Goal: Navigation & Orientation: Find specific page/section

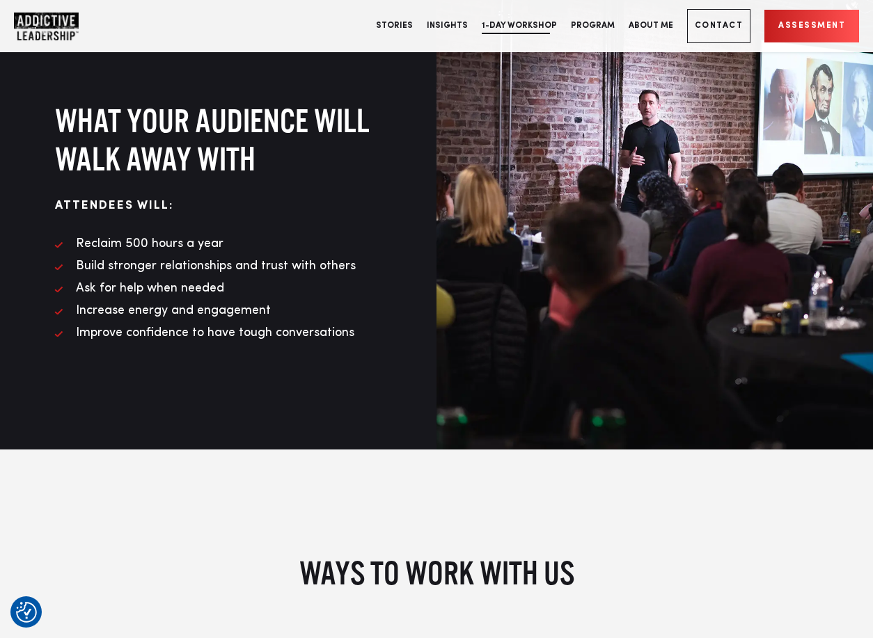
click at [532, 26] on link "1-Day Workshop" at bounding box center [519, 26] width 89 height 52
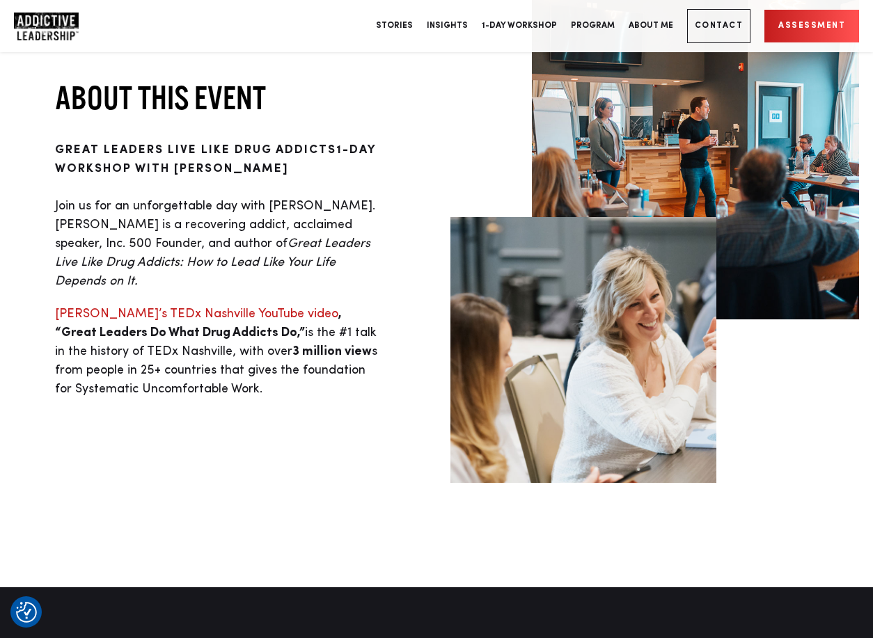
scroll to position [517, 0]
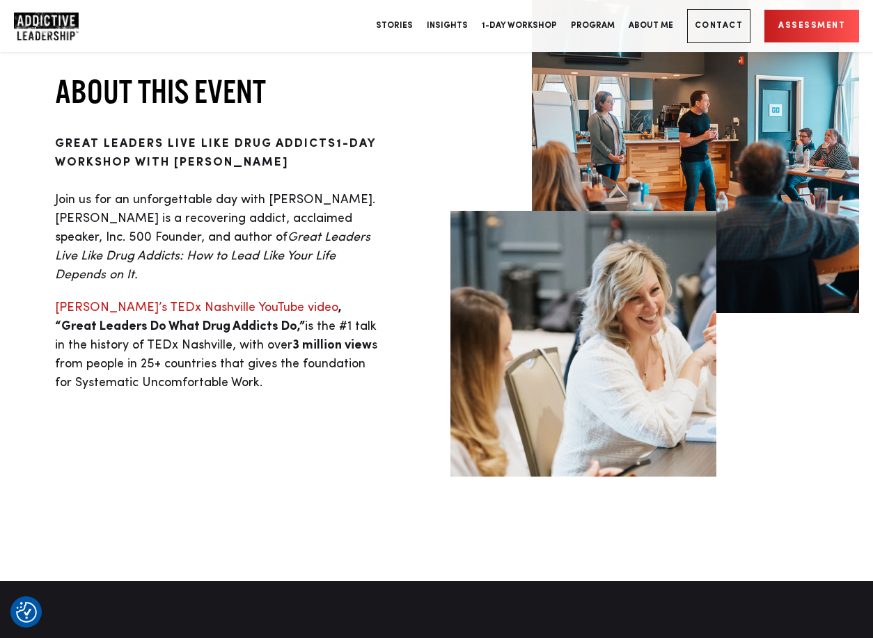
click at [402, 152] on div "About this event Great Leaders Live Like Drug Addicts 1-Day WorkSHOP with Micha…" at bounding box center [218, 231] width 436 height 392
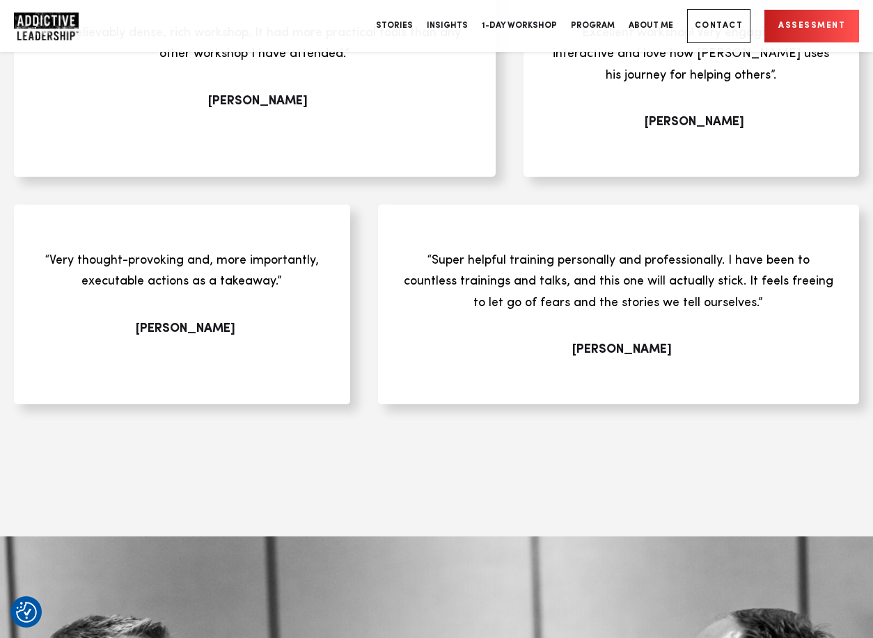
scroll to position [4521, 0]
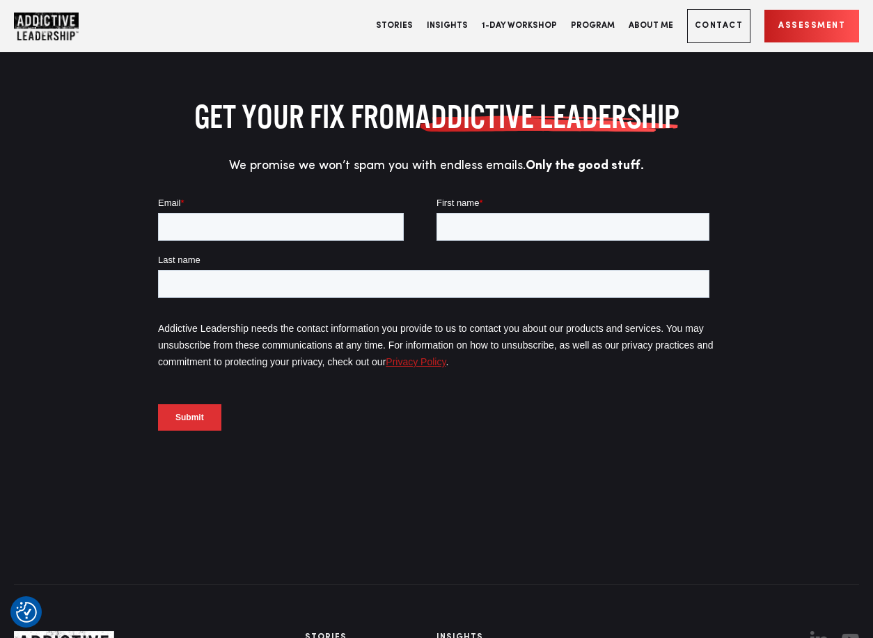
scroll to position [5026, 0]
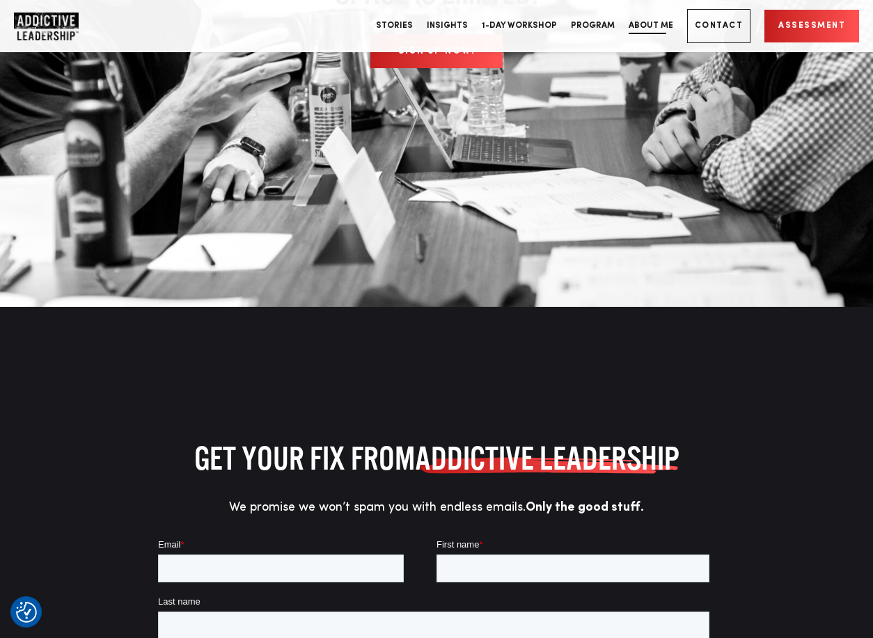
click at [649, 23] on link "About Me" at bounding box center [650, 26] width 58 height 52
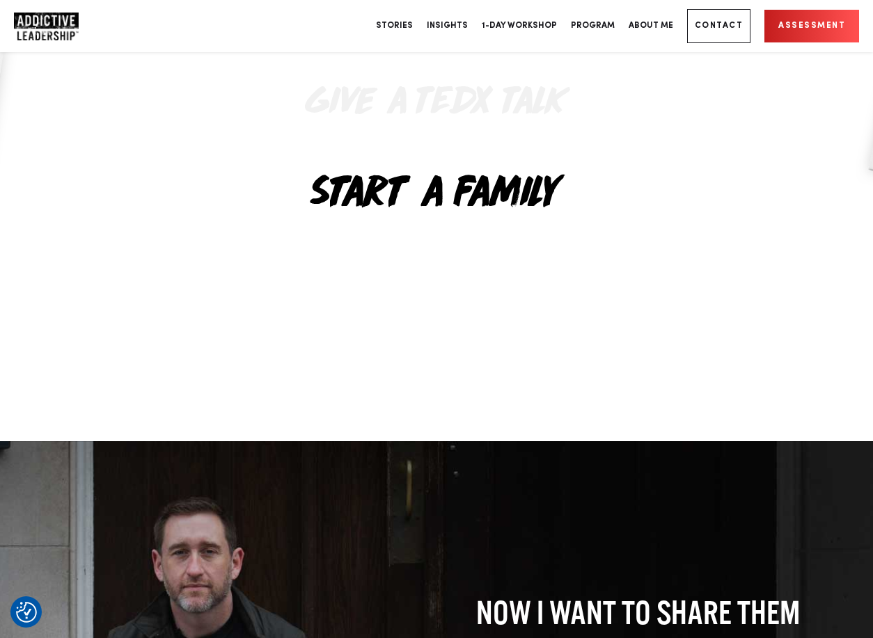
scroll to position [4997, 0]
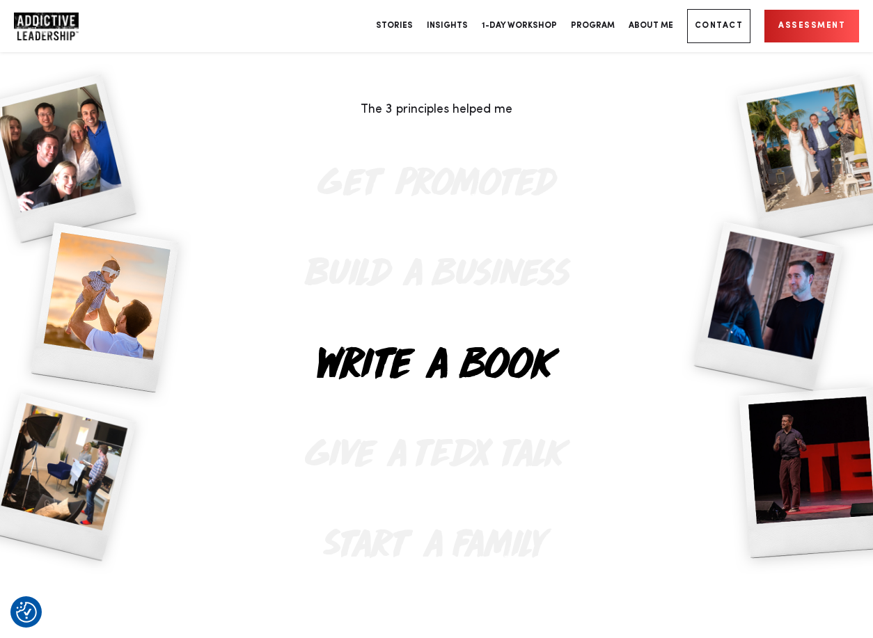
click at [722, 27] on link "Contact" at bounding box center [719, 26] width 64 height 34
